Goal: Use online tool/utility: Utilize a website feature to perform a specific function

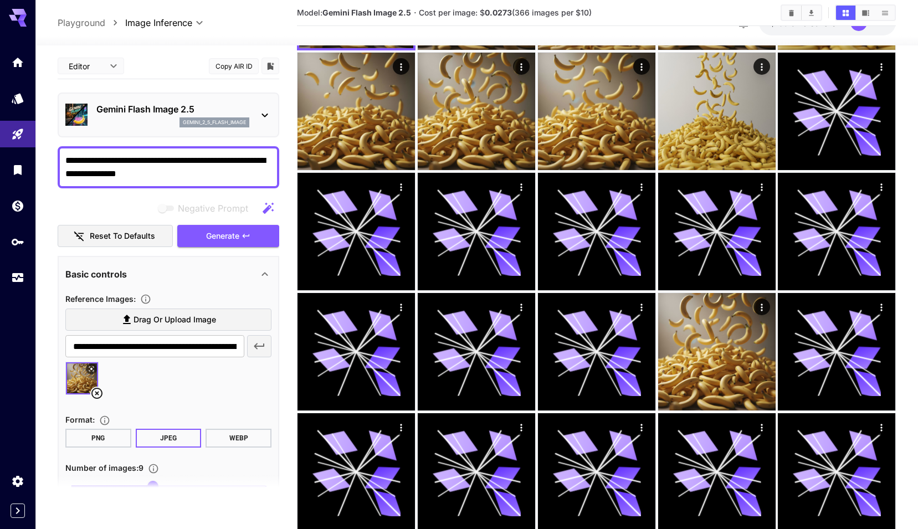
scroll to position [1, 0]
click at [227, 231] on span "Generate" at bounding box center [222, 236] width 33 height 14
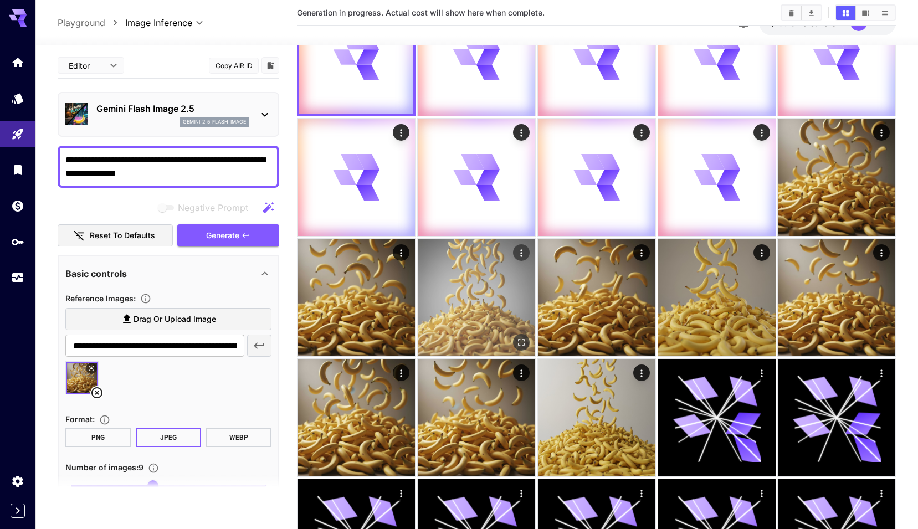
scroll to position [0, 0]
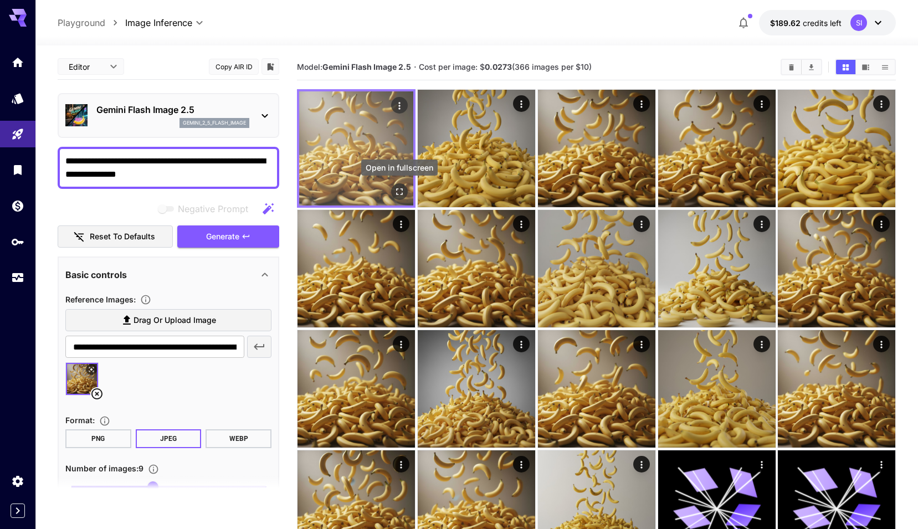
click at [403, 196] on icon "Open in fullscreen" at bounding box center [399, 191] width 11 height 11
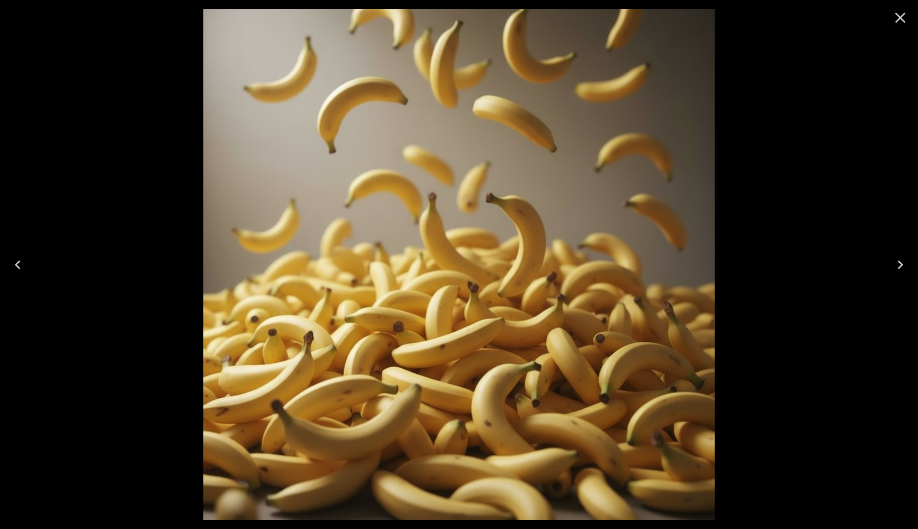
drag, startPoint x: 913, startPoint y: 14, endPoint x: 906, endPoint y: 13, distance: 7.8
click at [913, 14] on button "Close" at bounding box center [900, 17] width 27 height 27
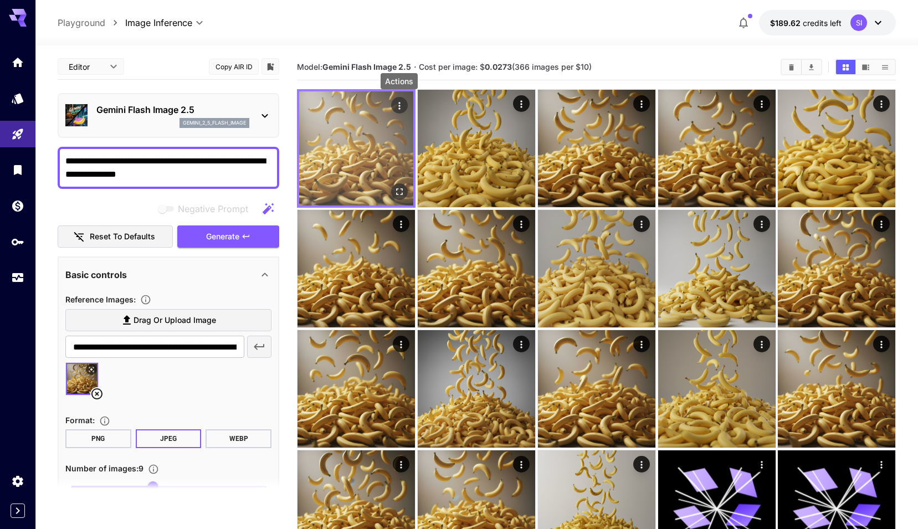
click at [397, 106] on icon "Actions" at bounding box center [399, 105] width 11 height 11
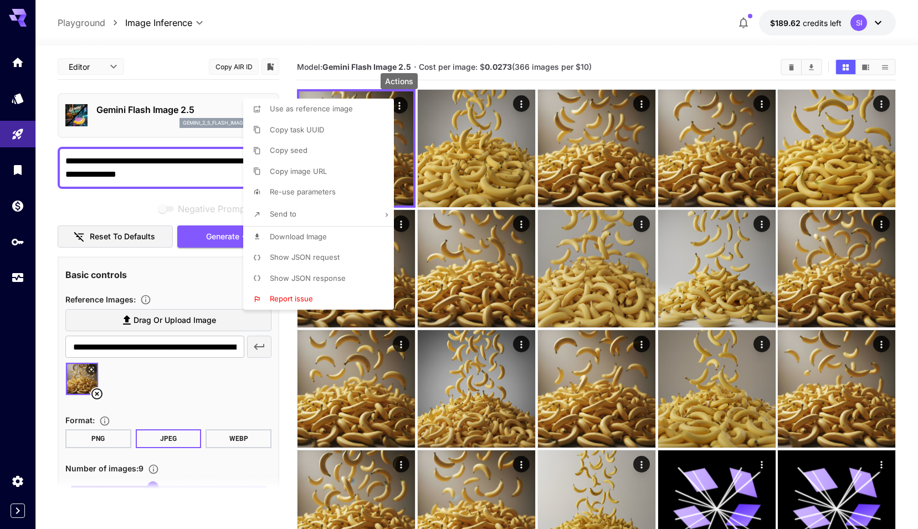
click at [302, 234] on span "Download Image" at bounding box center [298, 236] width 57 height 9
click at [11, 127] on div at bounding box center [459, 264] width 918 height 529
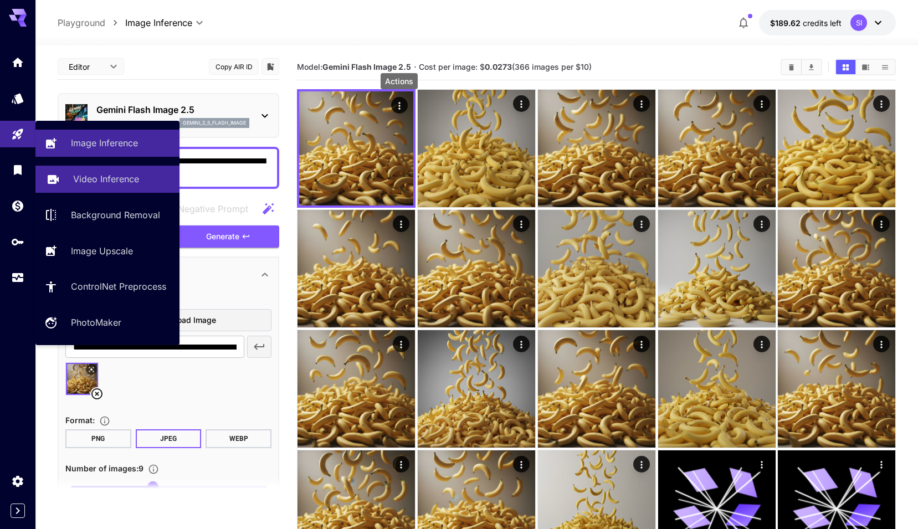
click at [105, 185] on p "Video Inference" at bounding box center [106, 178] width 66 height 13
type input "**********"
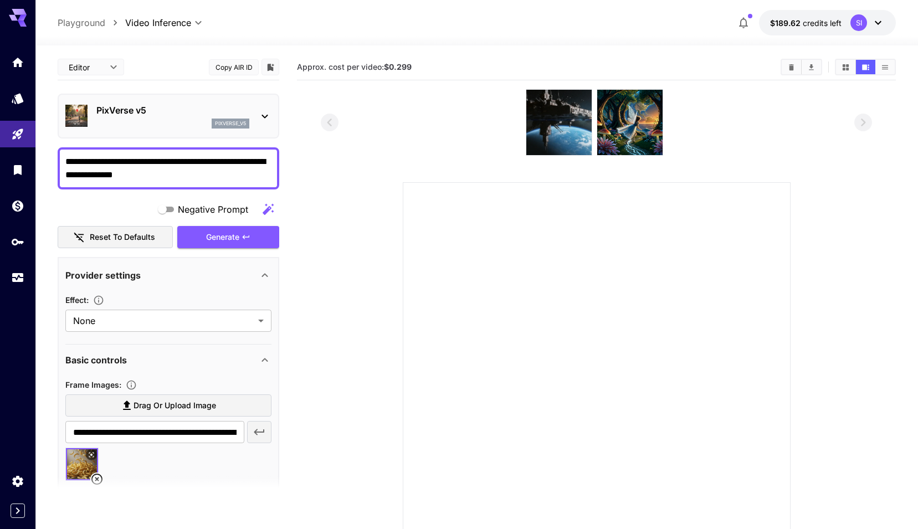
type textarea "**********"
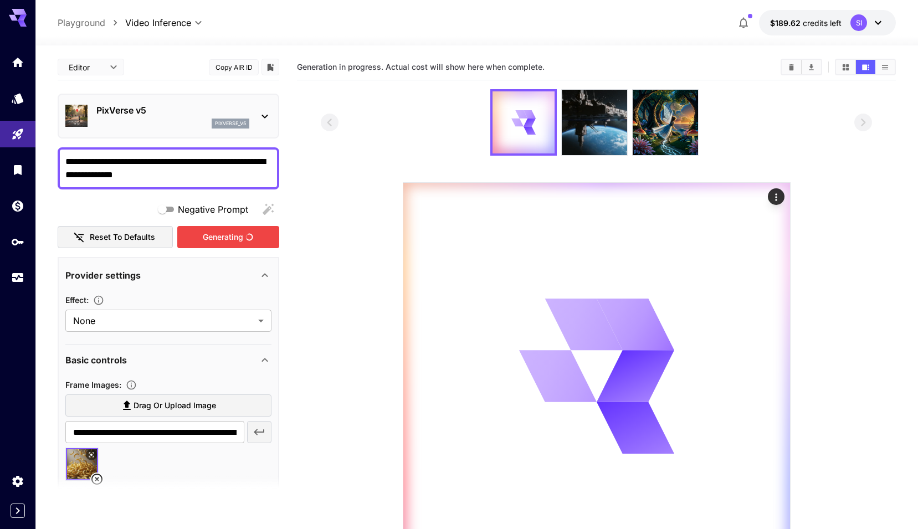
click at [221, 231] on div "Generating" at bounding box center [228, 237] width 102 height 23
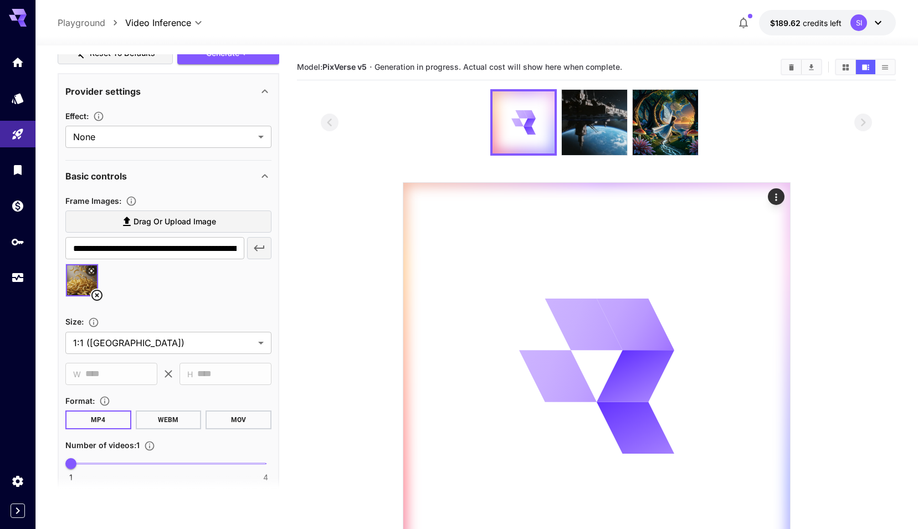
scroll to position [186, 0]
drag, startPoint x: 94, startPoint y: 460, endPoint x: 101, endPoint y: 459, distance: 7.2
click at [94, 460] on span "1 4 1" at bounding box center [168, 462] width 195 height 17
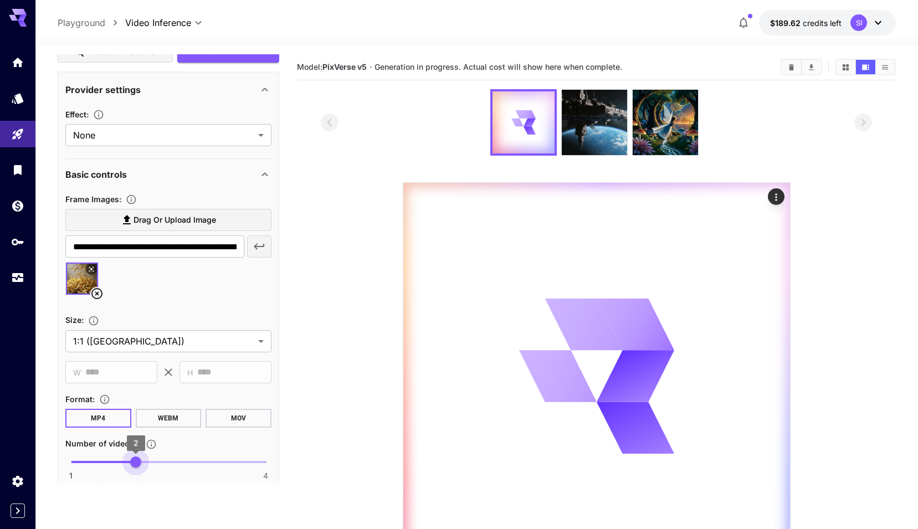
type input "*"
drag, startPoint x: 71, startPoint y: 461, endPoint x: 173, endPoint y: 464, distance: 101.5
click at [173, 464] on span "1 4 3" at bounding box center [168, 462] width 195 height 17
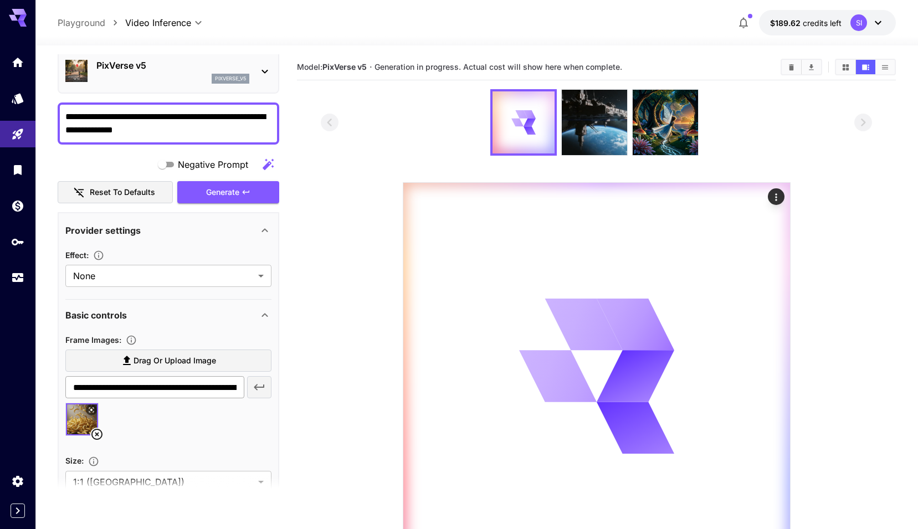
scroll to position [0, 0]
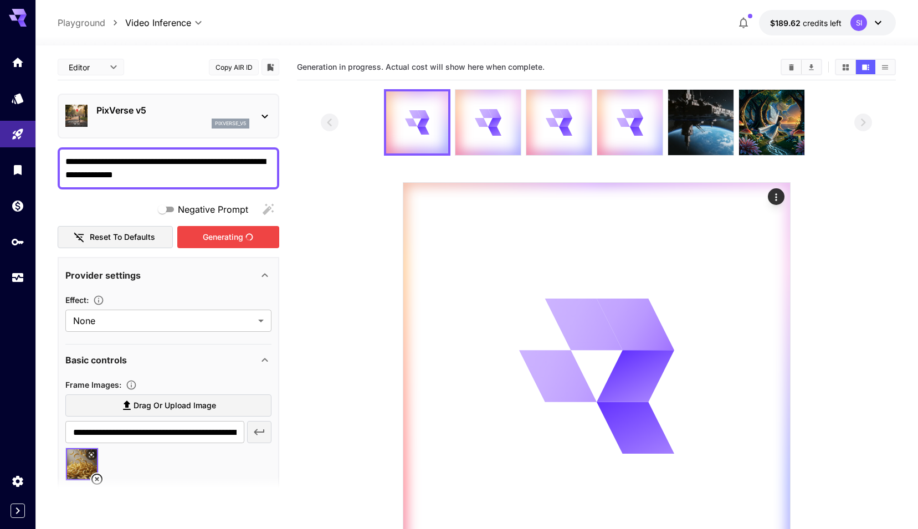
click at [222, 241] on div "Generating" at bounding box center [228, 237] width 102 height 23
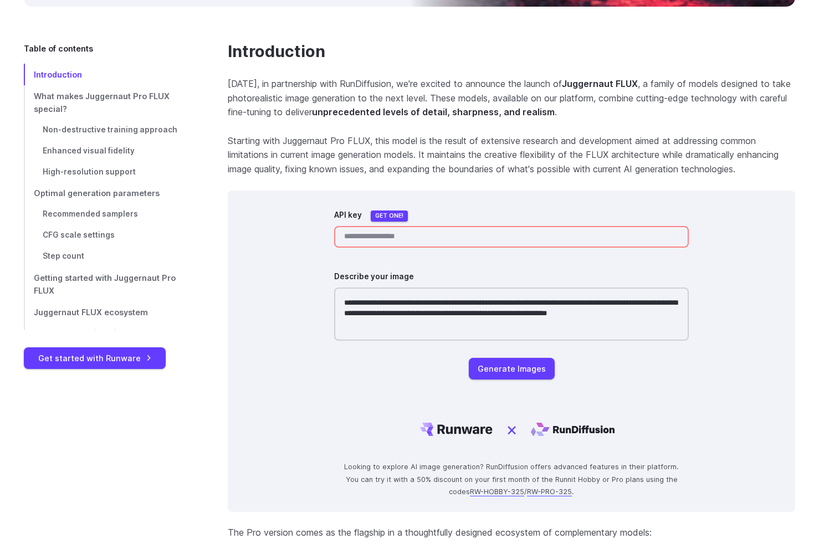
scroll to position [327, 0]
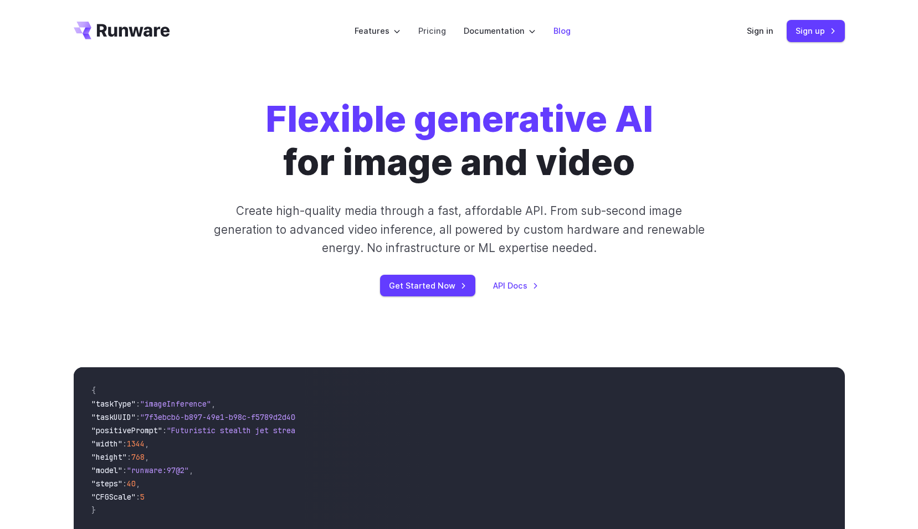
click at [556, 32] on link "Blog" at bounding box center [562, 30] width 17 height 13
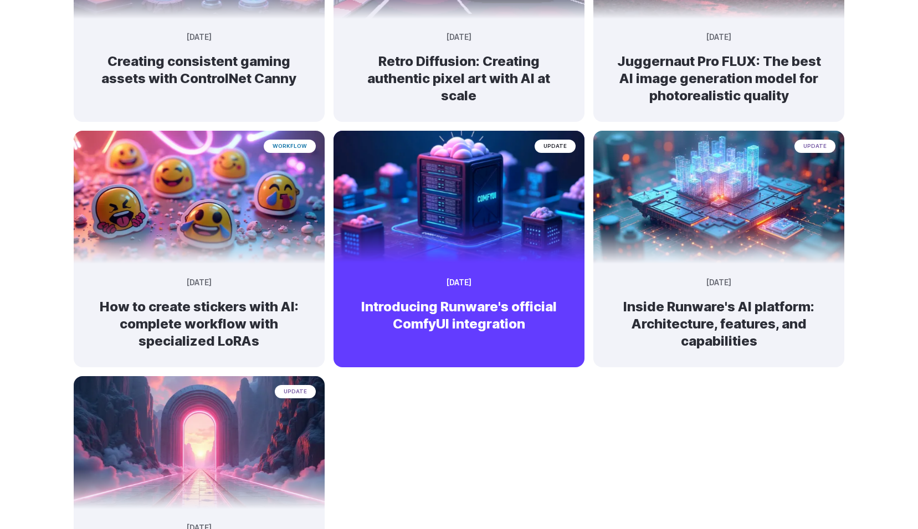
scroll to position [504, 0]
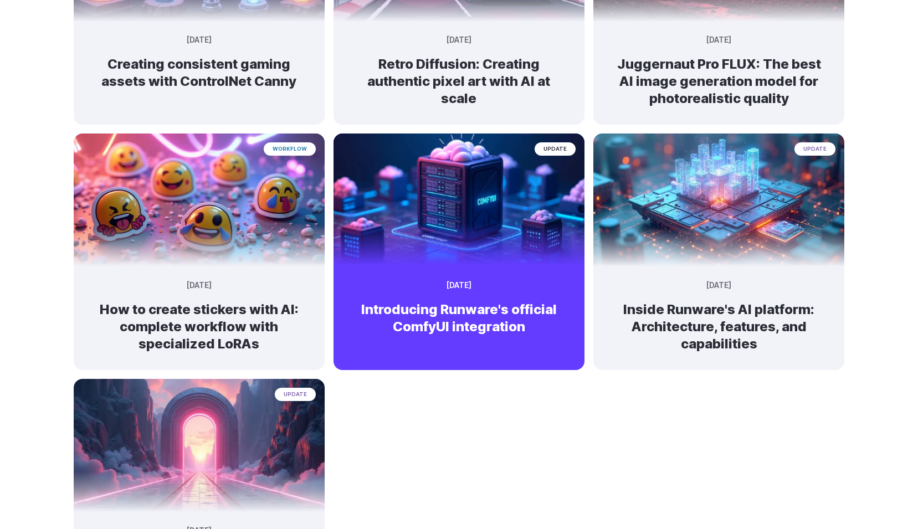
click at [550, 235] on img at bounding box center [459, 196] width 264 height 140
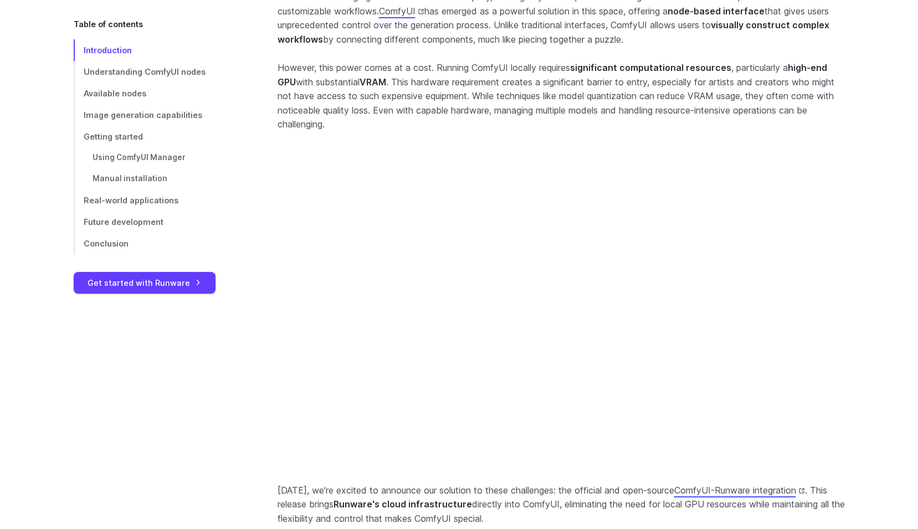
scroll to position [399, 0]
